Goal: Task Accomplishment & Management: Manage account settings

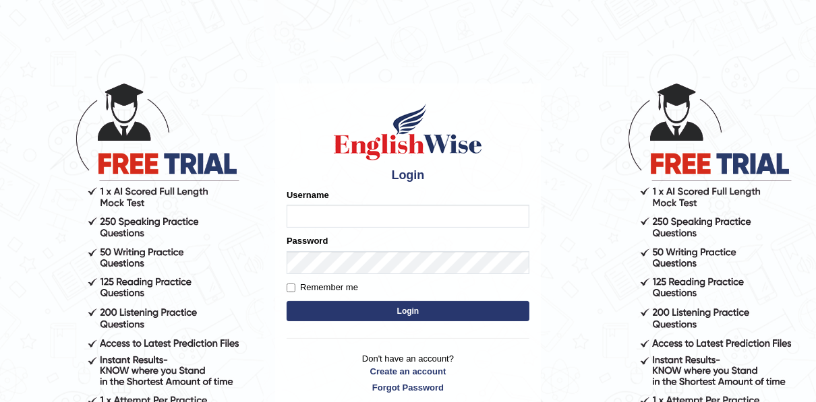
click at [397, 212] on input "Username" at bounding box center [408, 216] width 243 height 23
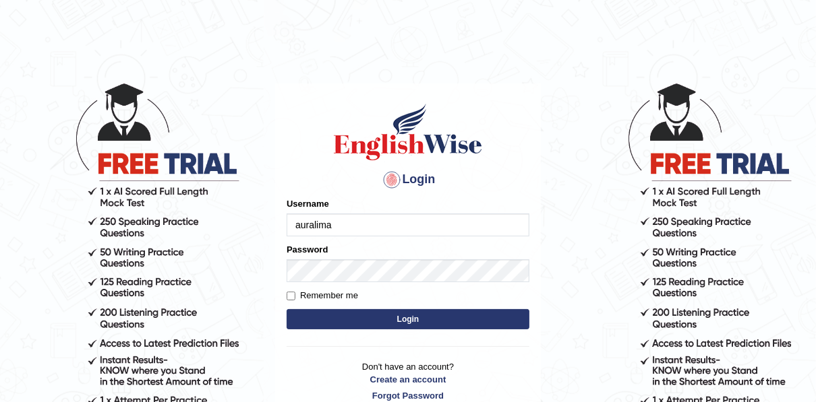
type input "auralima"
click at [334, 312] on button "Login" at bounding box center [408, 319] width 243 height 20
